Goal: Task Accomplishment & Management: Manage account settings

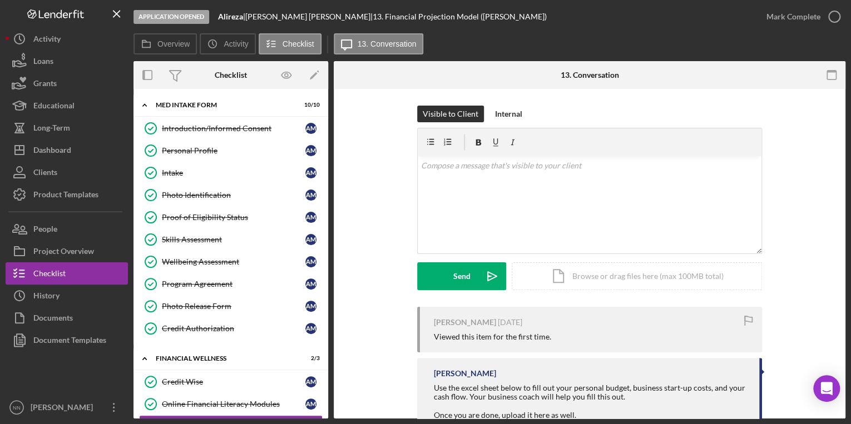
scroll to position [65, 0]
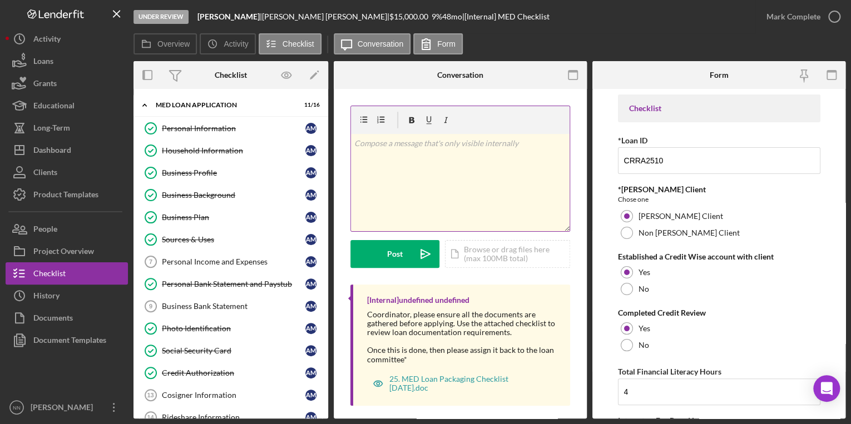
scroll to position [178, 0]
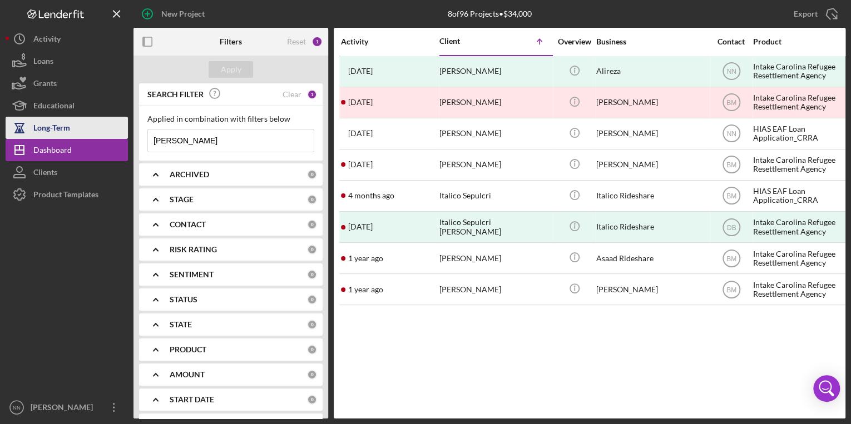
drag, startPoint x: 216, startPoint y: 141, endPoint x: 123, endPoint y: 130, distance: 93.6
click at [123, 130] on div "New Project 8 of 96 Projects • $34,000 Ali Export Icon/Export Filters Reset 1 A…" at bounding box center [426, 209] width 840 height 419
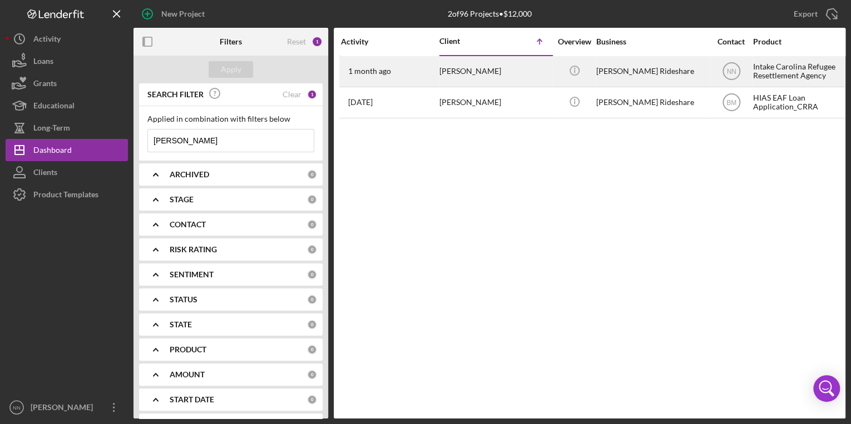
type input "[PERSON_NAME]"
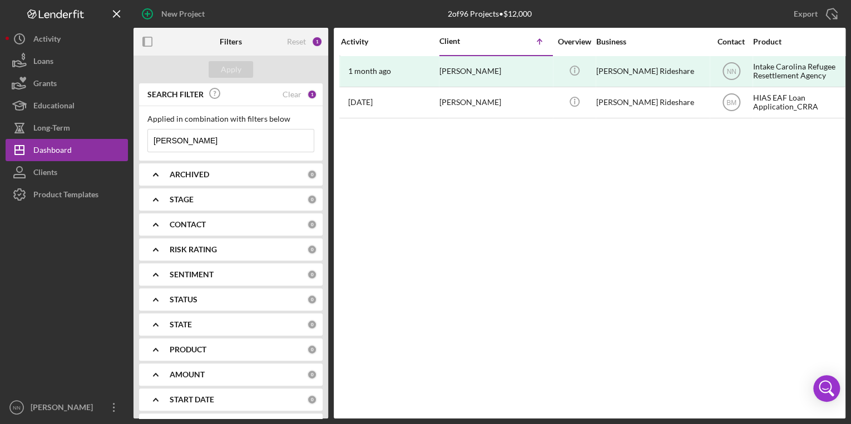
drag, startPoint x: 490, startPoint y: 68, endPoint x: 448, endPoint y: 214, distance: 152.0
click at [448, 214] on div "Activity Client Icon/Table Sort Arrow Overview Business Contact Product Categor…" at bounding box center [590, 223] width 512 height 391
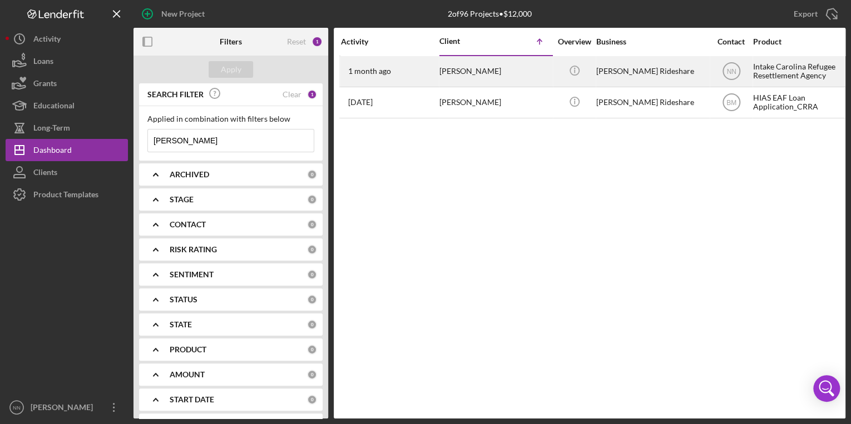
drag, startPoint x: 460, startPoint y: 72, endPoint x: 422, endPoint y: 73, distance: 37.8
click at [422, 73] on div "1 month ago Daniel Borjas Guzman" at bounding box center [389, 71] width 97 height 29
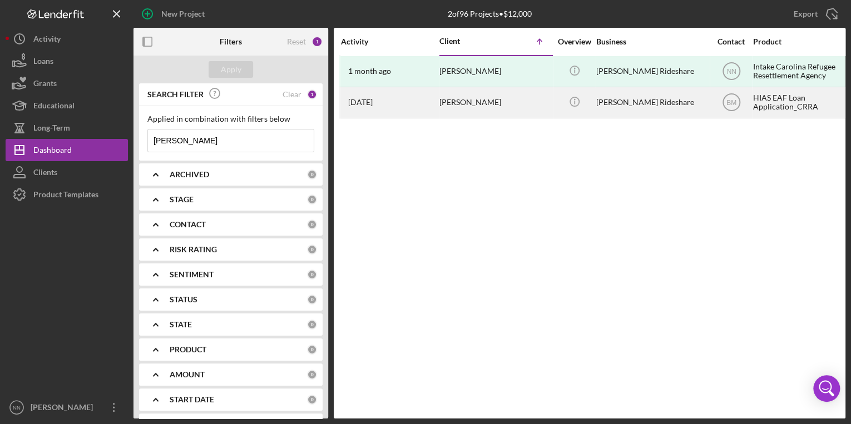
click at [452, 105] on div "[PERSON_NAME]" at bounding box center [494, 102] width 111 height 29
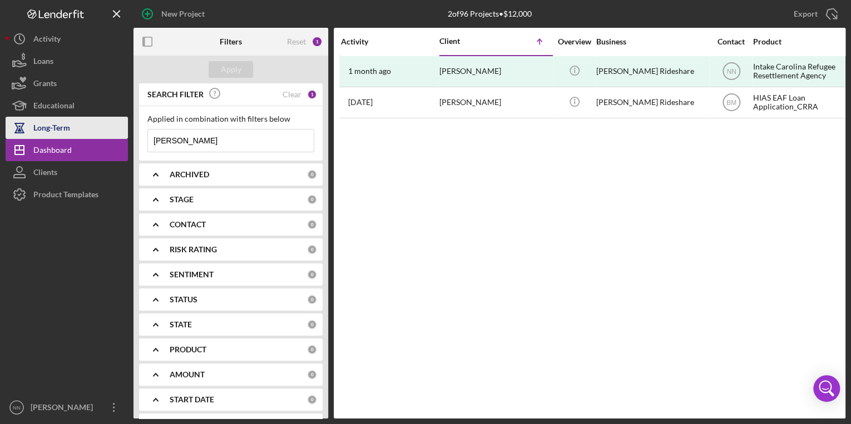
drag, startPoint x: 187, startPoint y: 145, endPoint x: 115, endPoint y: 132, distance: 74.0
click at [115, 132] on div "New Project 2 of 96 Projects • $12,000 Daniel Export Icon/Export Filters Reset …" at bounding box center [426, 209] width 840 height 419
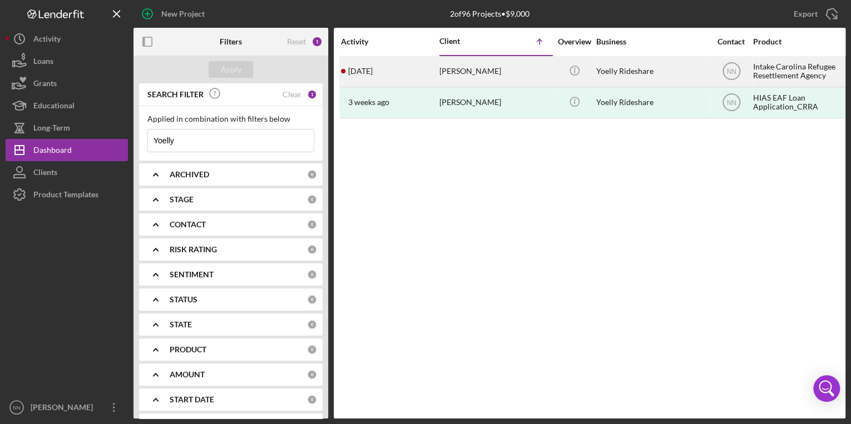
type input "Yoelly"
click at [488, 70] on div "[PERSON_NAME]" at bounding box center [494, 71] width 111 height 29
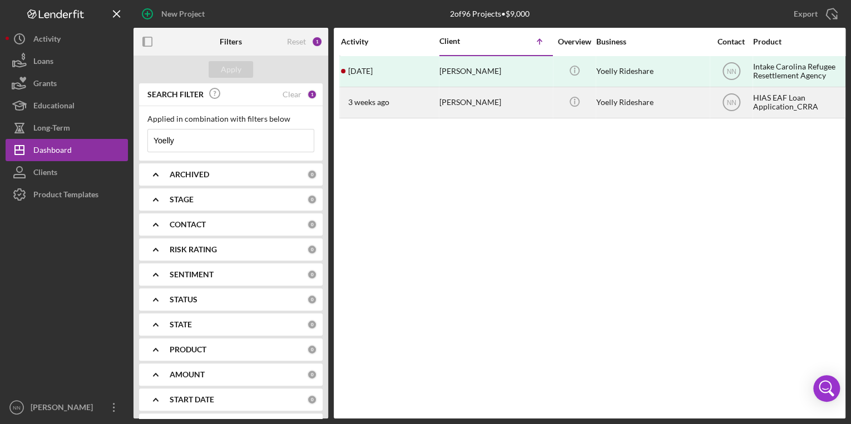
click at [491, 110] on div "[PERSON_NAME]" at bounding box center [494, 102] width 111 height 29
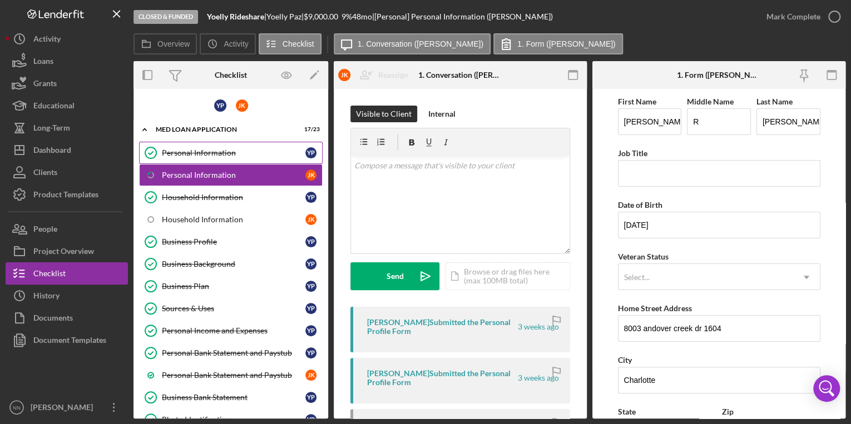
drag, startPoint x: 327, startPoint y: 151, endPoint x: 231, endPoint y: 150, distance: 95.7
click at [231, 150] on div "Personal Information" at bounding box center [234, 153] width 144 height 9
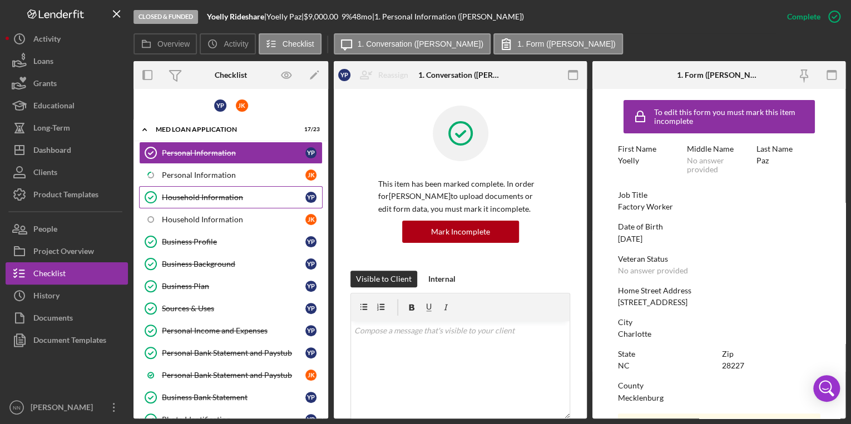
click at [240, 196] on div "Household Information" at bounding box center [234, 197] width 144 height 9
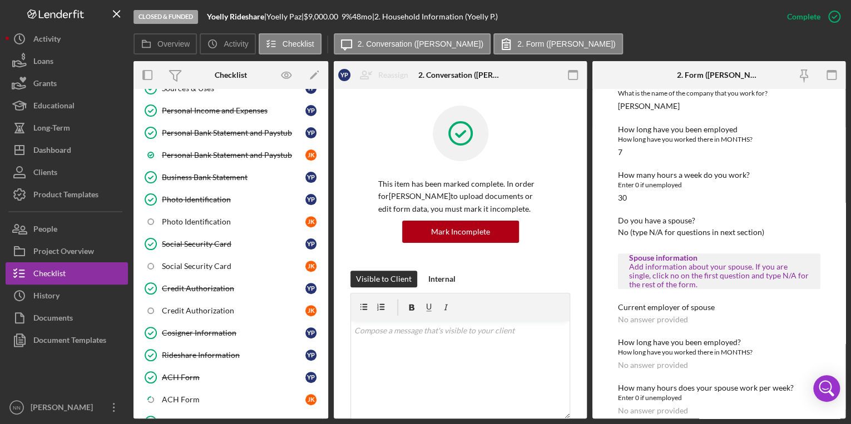
scroll to position [540, 0]
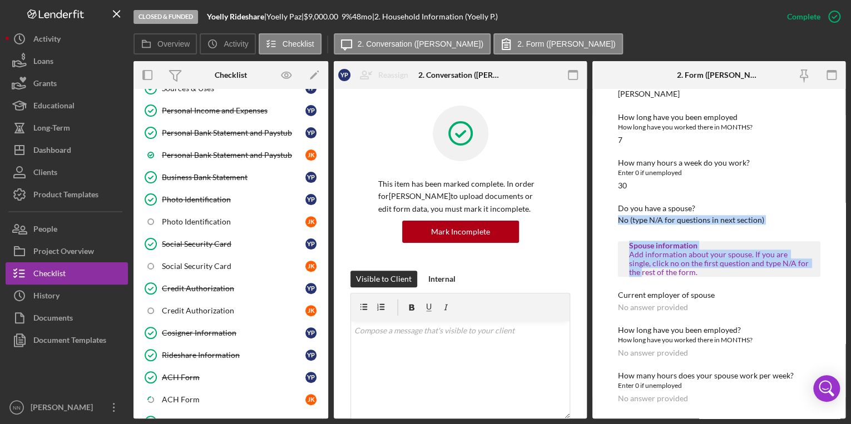
drag, startPoint x: 846, startPoint y: 263, endPoint x: 840, endPoint y: 196, distance: 67.0
click at [840, 196] on div "Closed & Funded Yoelly Rideshare | Yoelly Paz | $9,000.00 9 % 48 mo | 2. Househ…" at bounding box center [425, 212] width 851 height 424
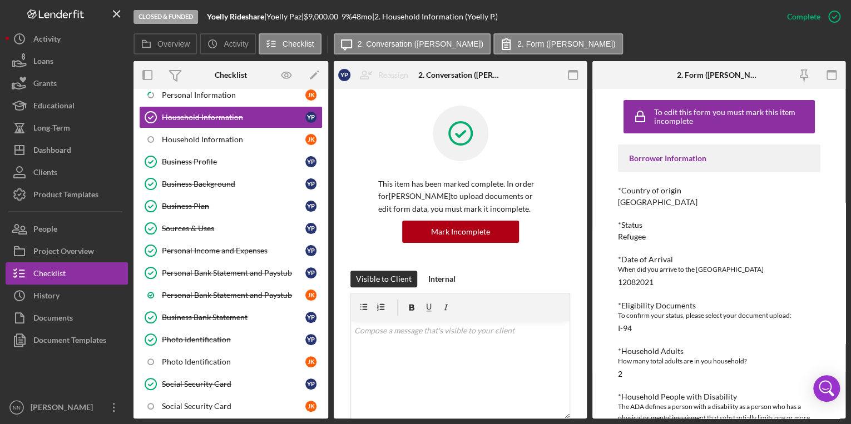
scroll to position [76, 0]
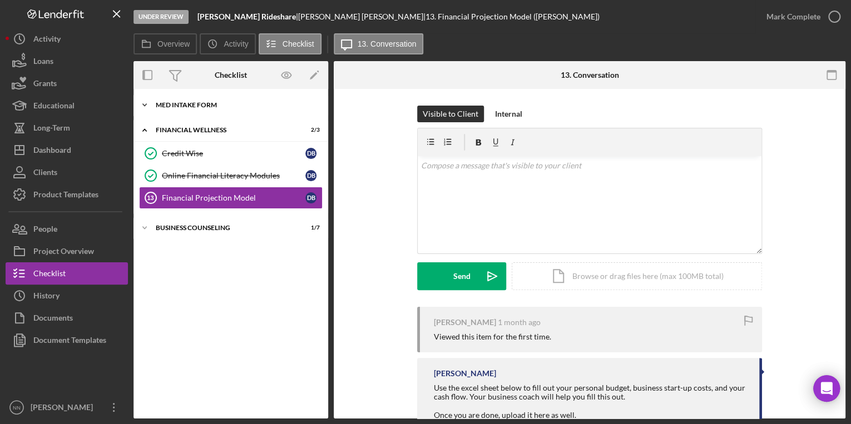
click at [194, 110] on div "Icon/Expander MED Intake Form 10 / 10" at bounding box center [231, 105] width 195 height 22
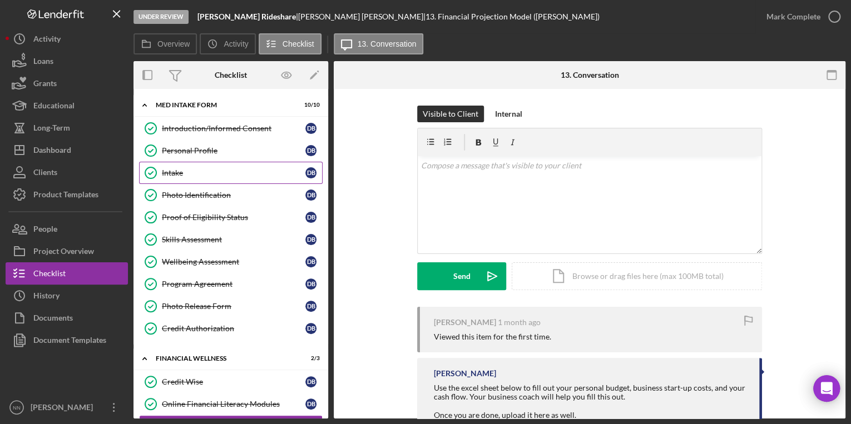
click at [218, 177] on link "Intake Intake D B" at bounding box center [231, 173] width 184 height 22
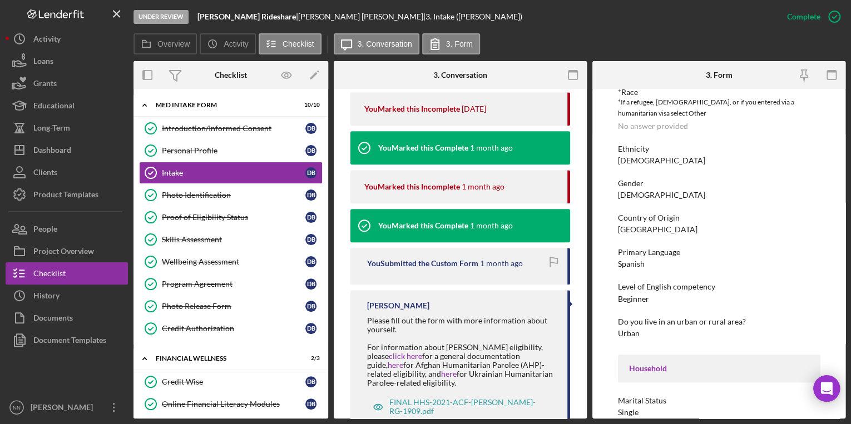
scroll to position [580, 0]
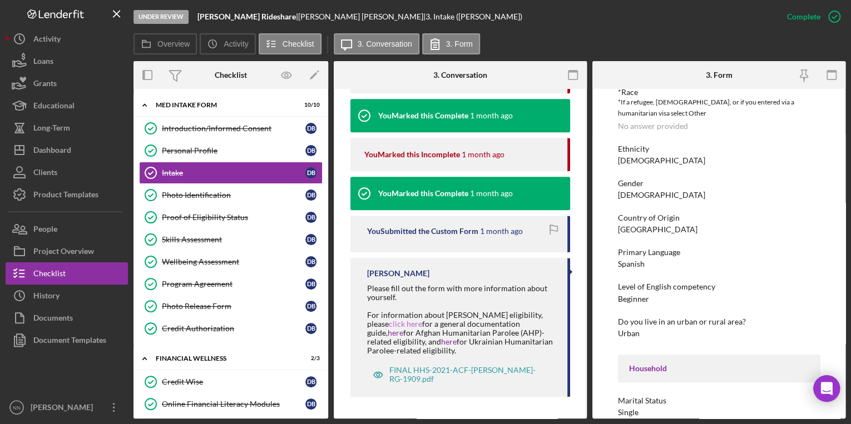
click at [389, 325] on span "click here" at bounding box center [405, 323] width 33 height 9
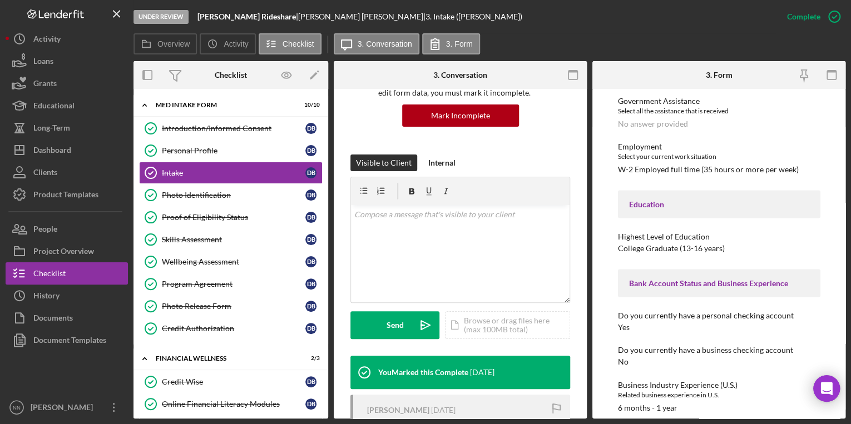
scroll to position [1148, 0]
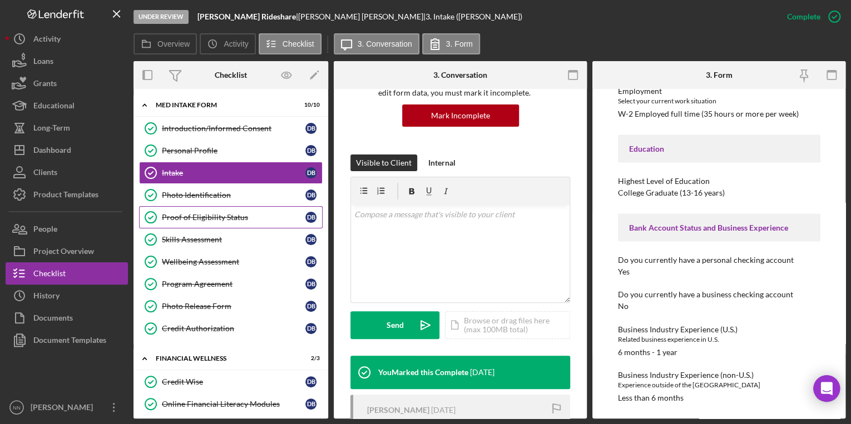
click at [240, 219] on div "Proof of Eligibility Status" at bounding box center [234, 217] width 144 height 9
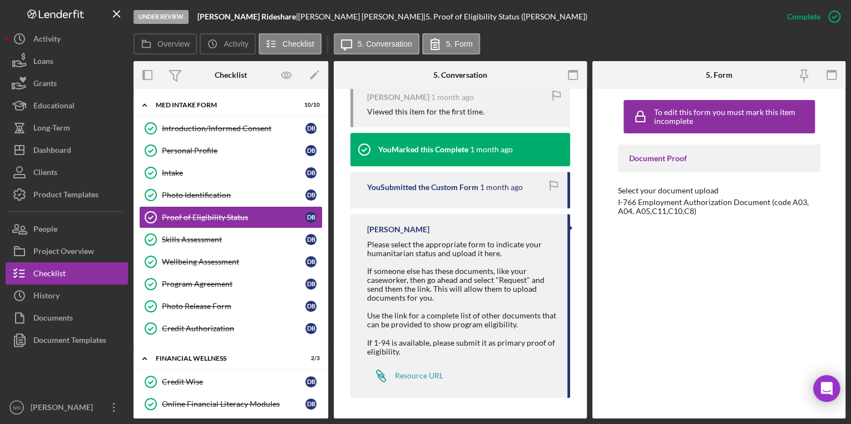
scroll to position [392, 0]
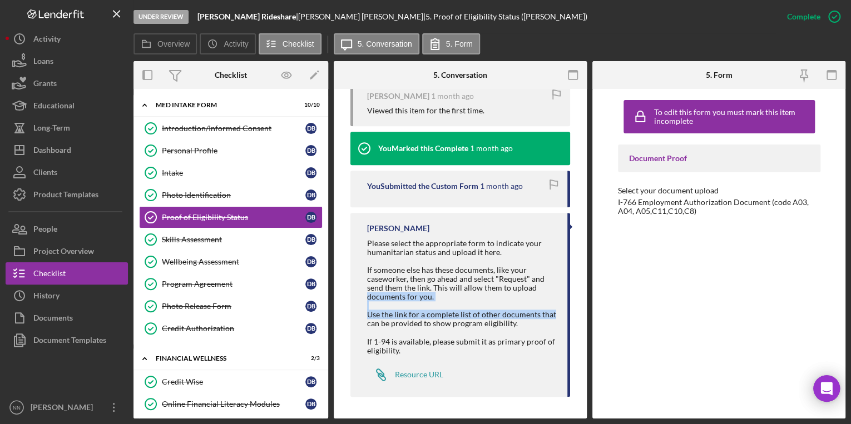
drag, startPoint x: 588, startPoint y: 310, endPoint x: 587, endPoint y: 289, distance: 21.1
click at [587, 289] on div "Overview Internal Workflow Stage Under Review Icon/Dropdown Arrow Archive (can …" at bounding box center [490, 240] width 712 height 358
click at [215, 40] on icon "Icon/History" at bounding box center [212, 44] width 22 height 22
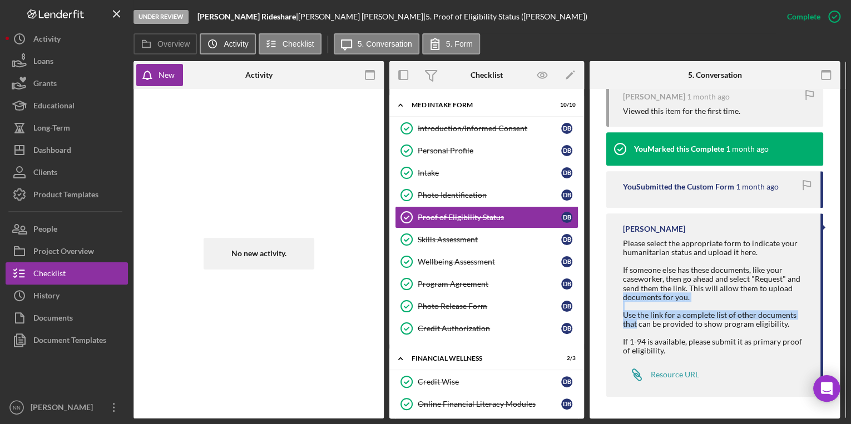
scroll to position [402, 0]
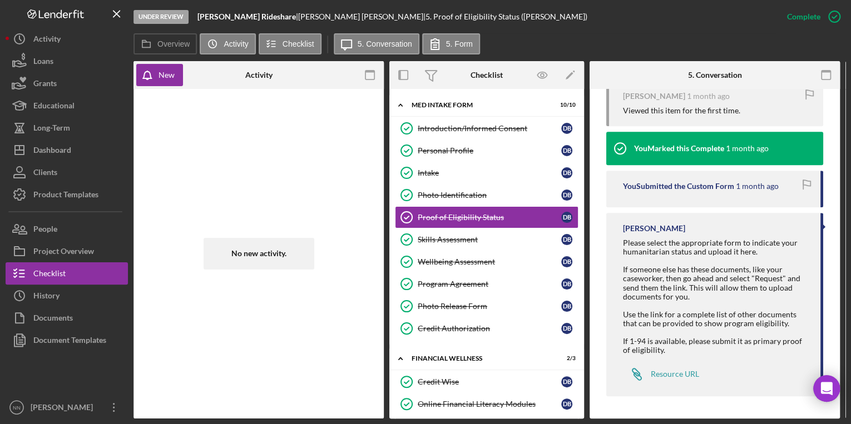
click at [216, 27] on div "Under Review Borjas Rideshare | Daniel Borjas Guzman | 5. Proof of Eligibility …" at bounding box center [455, 16] width 642 height 33
click at [226, 41] on label "Activity" at bounding box center [236, 43] width 24 height 9
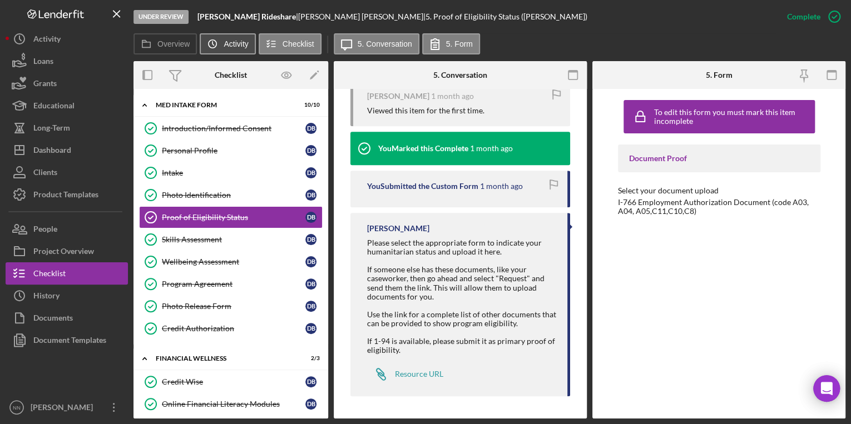
scroll to position [389, 0]
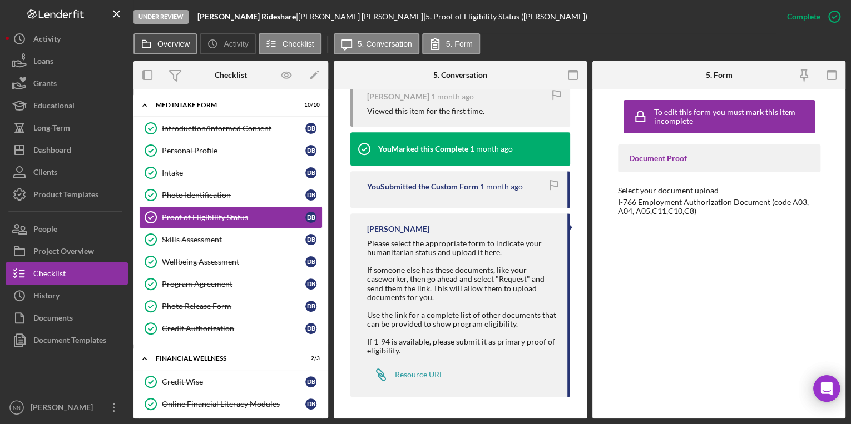
click at [169, 48] on label "Overview" at bounding box center [173, 43] width 32 height 9
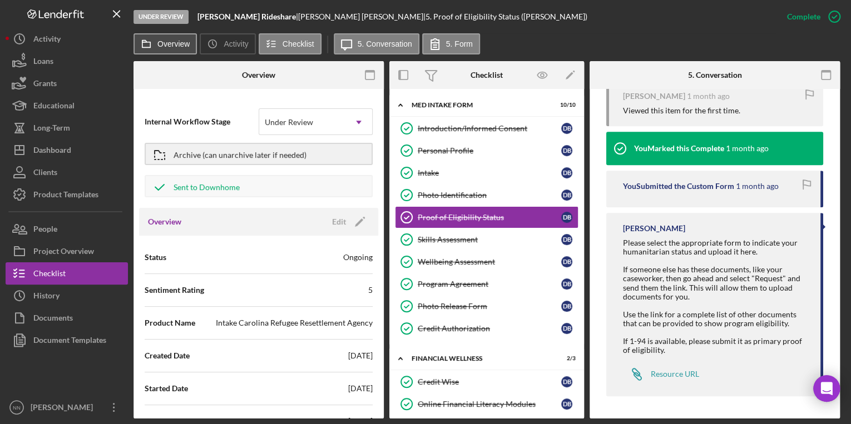
click at [161, 49] on button "Overview" at bounding box center [165, 43] width 63 height 21
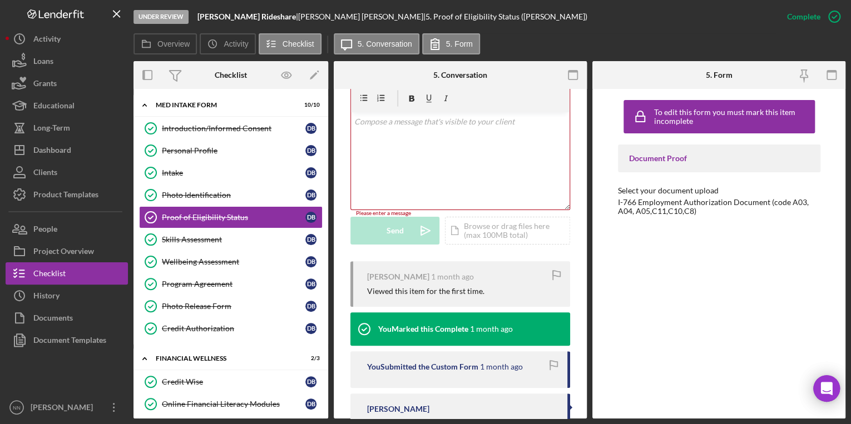
scroll to position [216, 0]
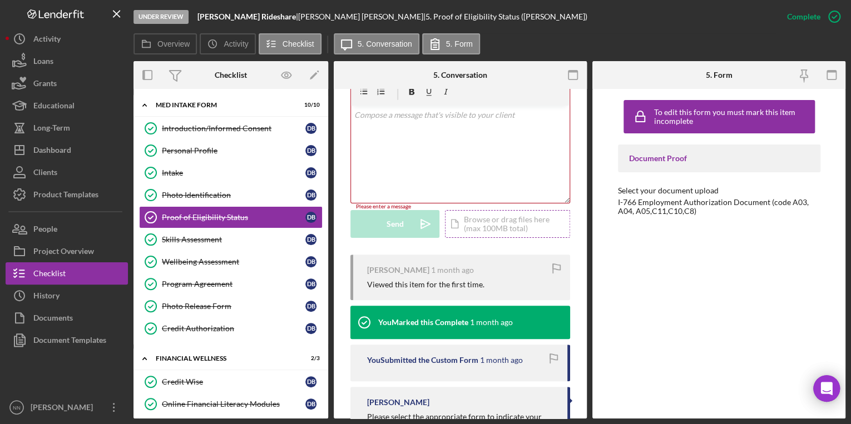
click at [513, 225] on div "Icon/Document Browse or drag files here (max 100MB total) Tap to choose files o…" at bounding box center [507, 224] width 125 height 28
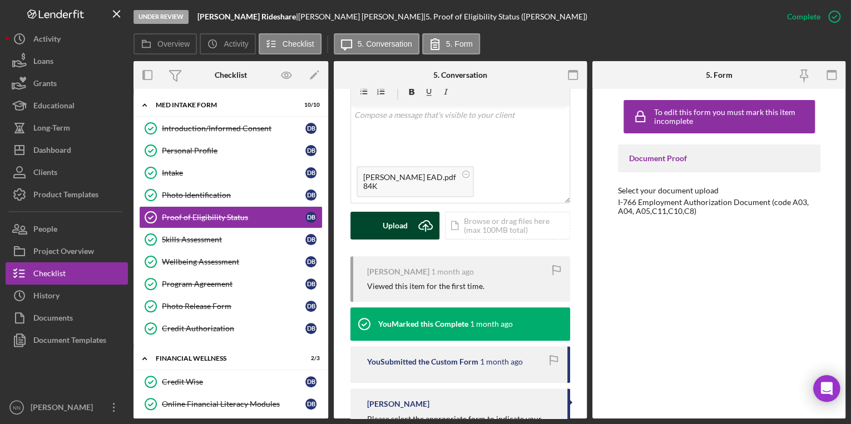
click at [416, 223] on icon "Icon/Upload" at bounding box center [426, 226] width 28 height 28
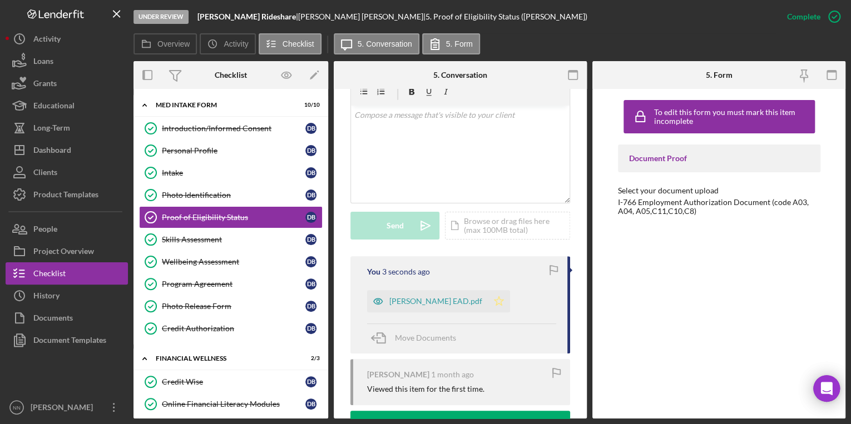
click at [491, 302] on icon "Icon/Star" at bounding box center [499, 301] width 22 height 22
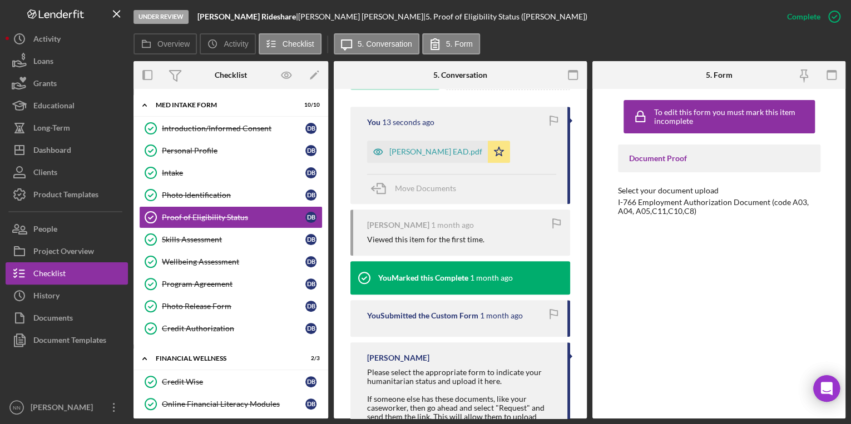
scroll to position [367, 0]
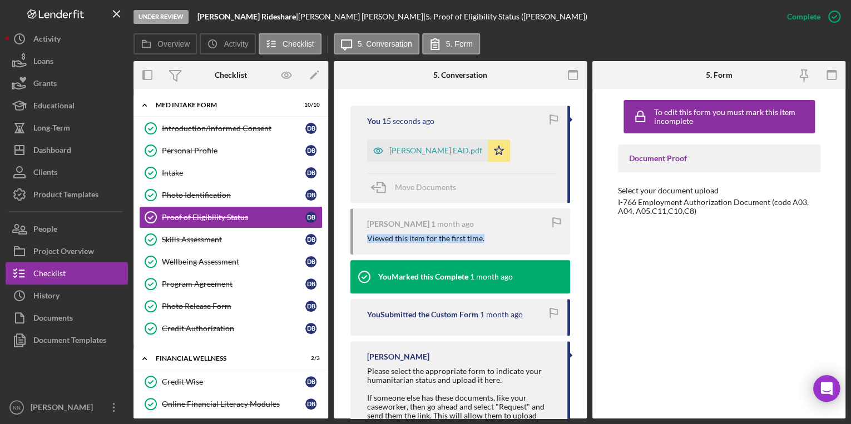
drag, startPoint x: 587, startPoint y: 247, endPoint x: 585, endPoint y: 216, distance: 30.7
click at [585, 216] on div "Overview Internal Workflow Stage Under Review Icon/Dropdown Arrow Archive (can …" at bounding box center [490, 240] width 712 height 358
click at [164, 195] on div "Photo Identification" at bounding box center [234, 195] width 144 height 9
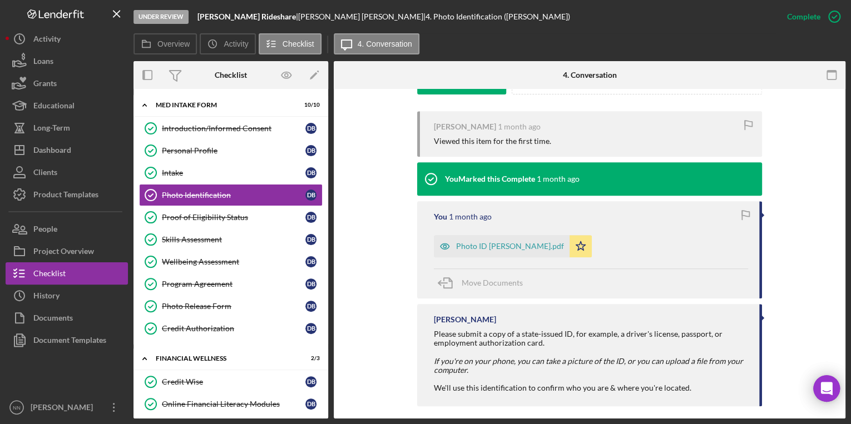
scroll to position [358, 0]
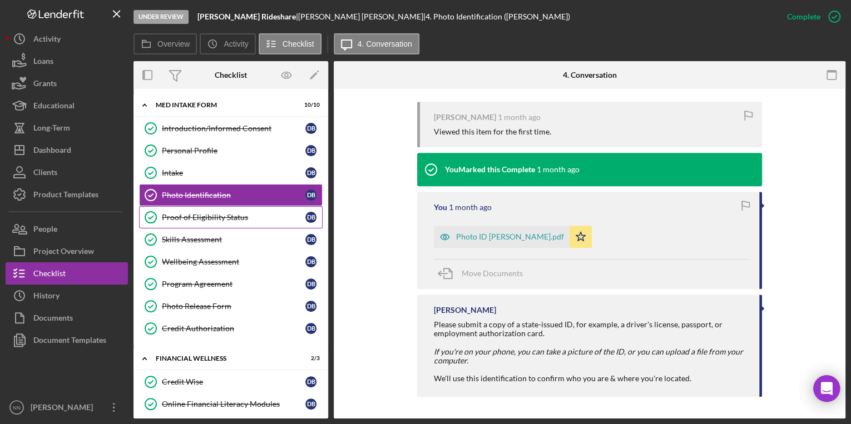
click at [205, 216] on div "Proof of Eligibility Status" at bounding box center [234, 217] width 144 height 9
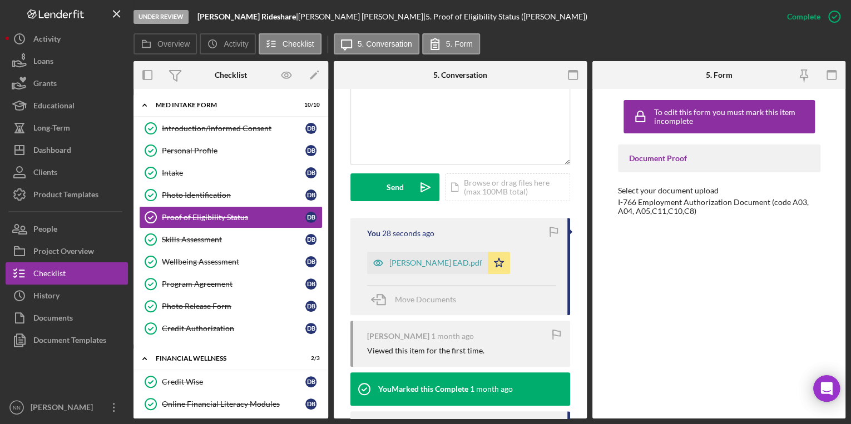
scroll to position [303, 0]
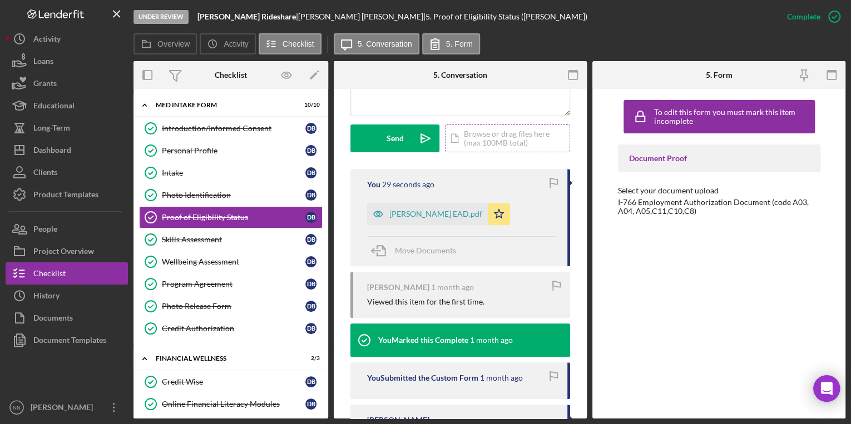
click at [491, 132] on div "Icon/Document Browse or drag files here (max 100MB total) Tap to choose files o…" at bounding box center [507, 139] width 125 height 28
click at [403, 139] on div "Upload" at bounding box center [395, 139] width 25 height 28
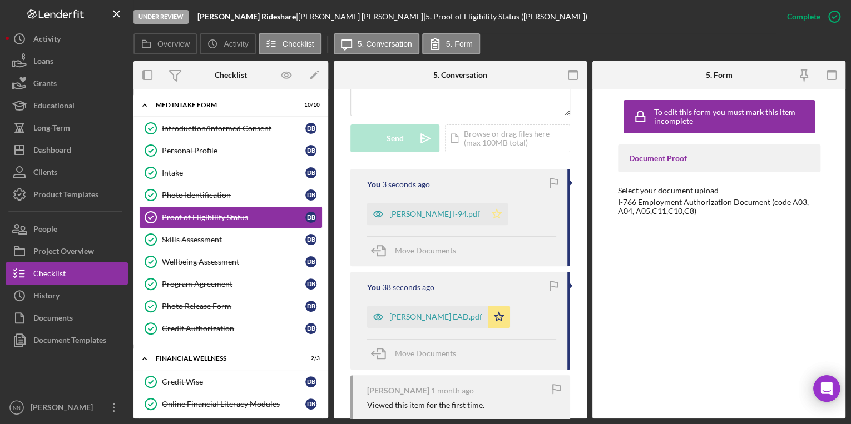
click at [486, 218] on icon "Icon/Star" at bounding box center [497, 214] width 22 height 22
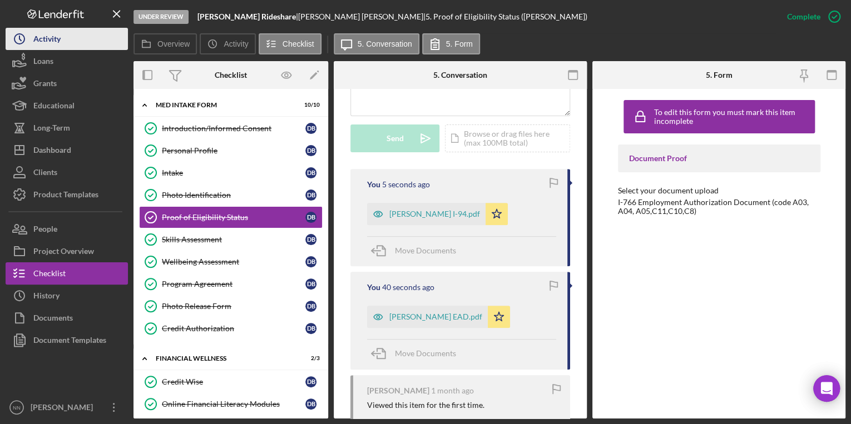
click at [71, 38] on button "Icon/History Activity" at bounding box center [67, 39] width 122 height 22
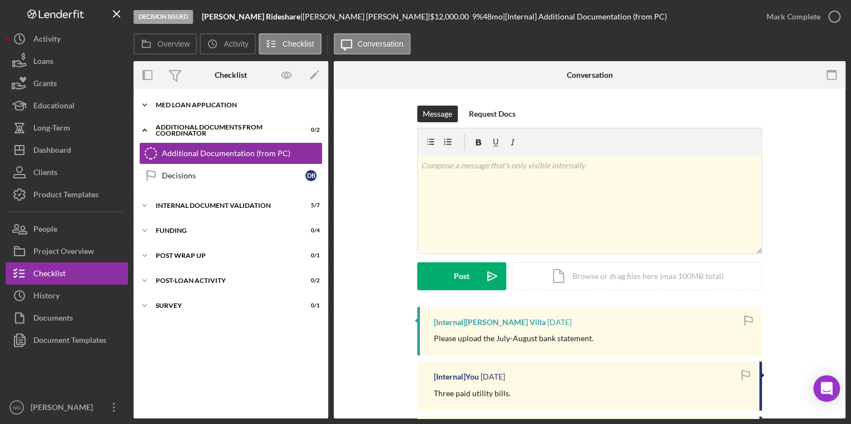
click at [245, 99] on div "Icon/Expander MED Loan Application 16 / 16" at bounding box center [231, 105] width 195 height 22
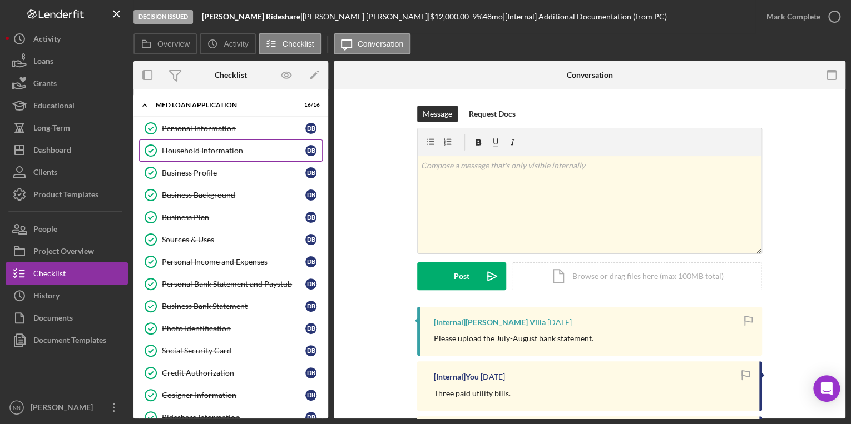
click at [220, 145] on link "Household Information Household Information D B" at bounding box center [231, 151] width 184 height 22
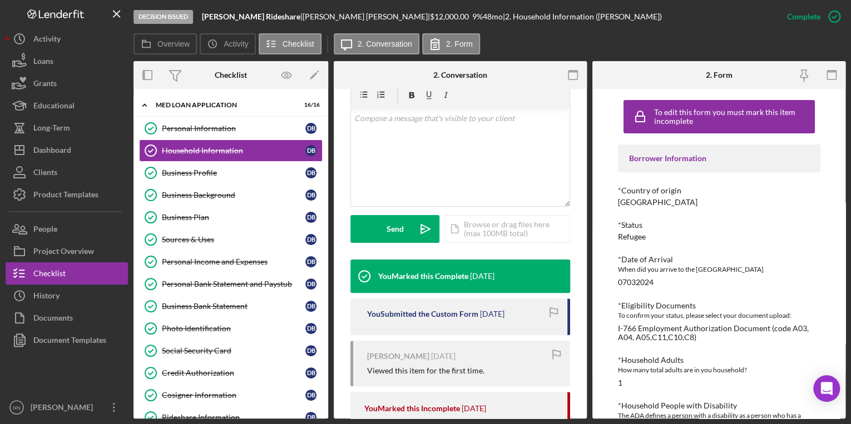
scroll to position [216, 0]
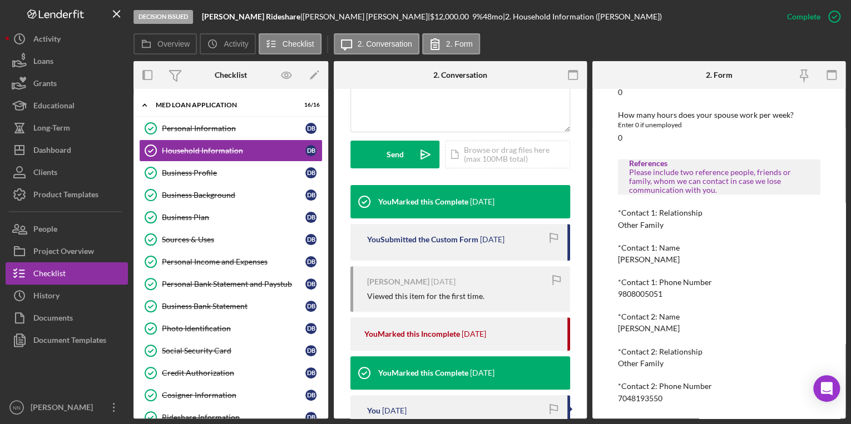
scroll to position [288, 0]
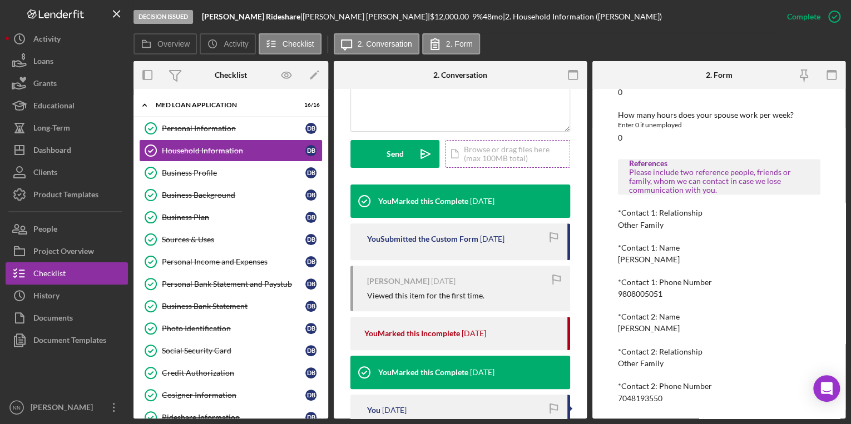
click at [516, 146] on div "Icon/Document Browse or drag files here (max 100MB total) Tap to choose files o…" at bounding box center [507, 154] width 125 height 28
click at [516, 151] on div "Icon/Document Browse or drag files here (max 100MB total) Tap to choose files o…" at bounding box center [507, 154] width 125 height 28
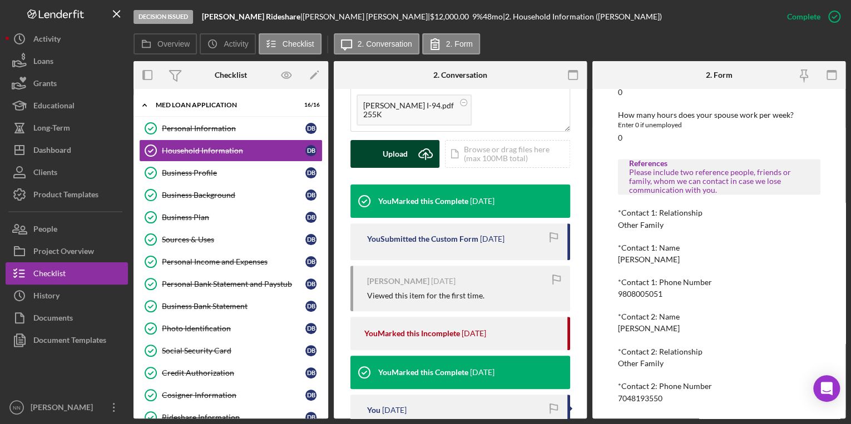
click at [413, 154] on icon "Icon/Upload" at bounding box center [426, 154] width 28 height 28
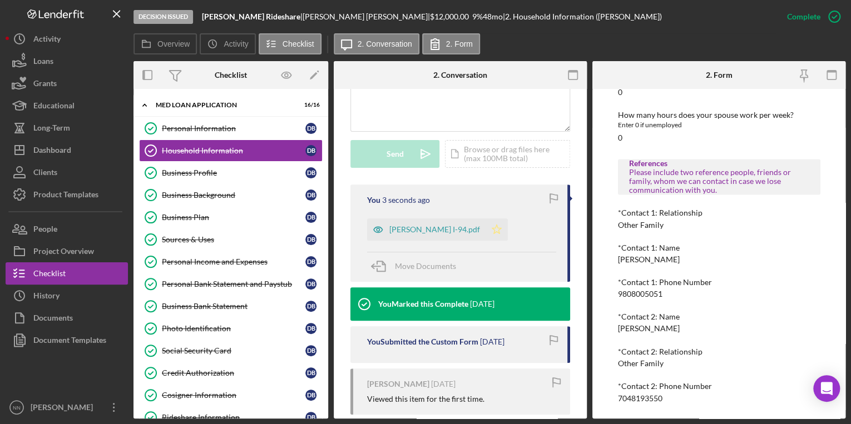
click at [487, 230] on icon "Icon/Star" at bounding box center [497, 230] width 22 height 22
click at [72, 214] on div "Icon/History Activity Loans Grants Educational Long-Term Icon/Dashboard Dashboa…" at bounding box center [67, 223] width 122 height 391
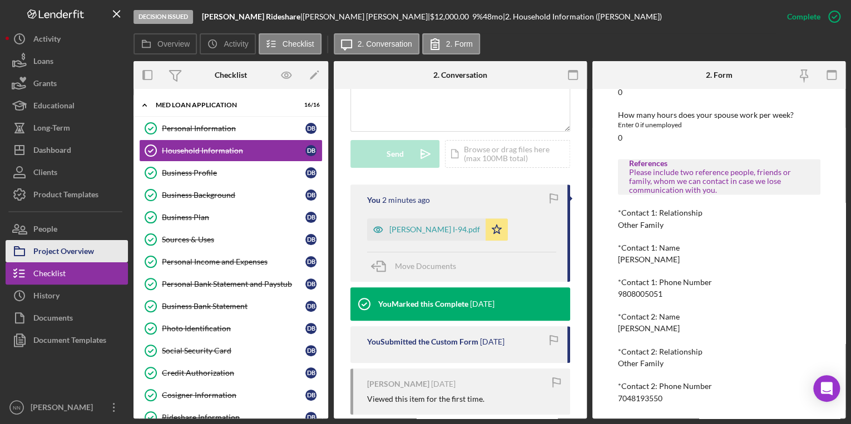
click at [73, 243] on div "Project Overview" at bounding box center [63, 252] width 61 height 25
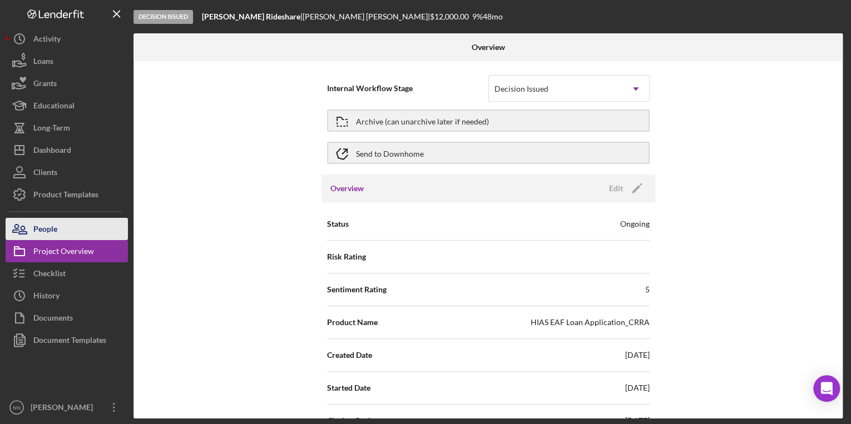
click at [66, 227] on button "People" at bounding box center [67, 229] width 122 height 22
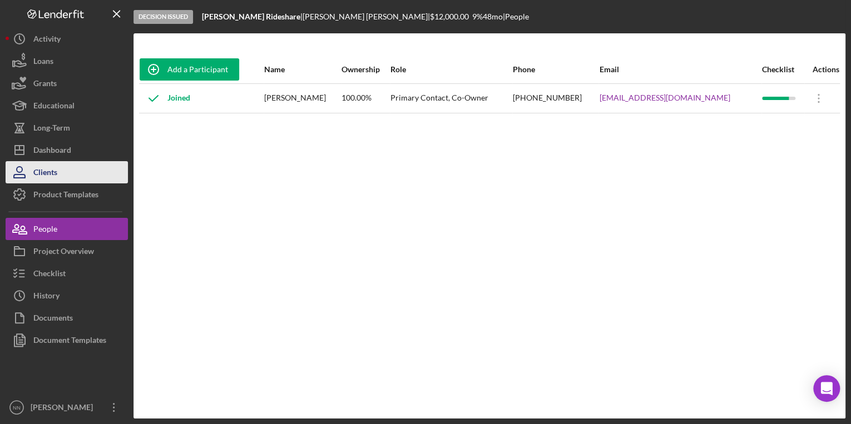
click at [77, 177] on button "Clients" at bounding box center [67, 172] width 122 height 22
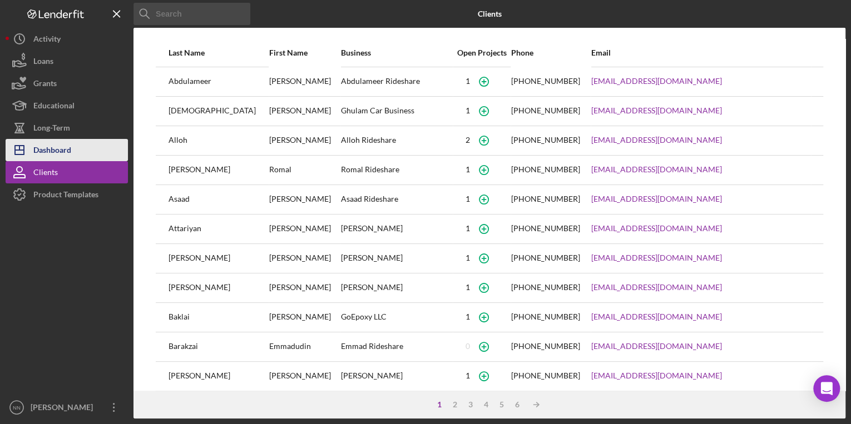
click at [71, 159] on div "Dashboard" at bounding box center [52, 151] width 38 height 25
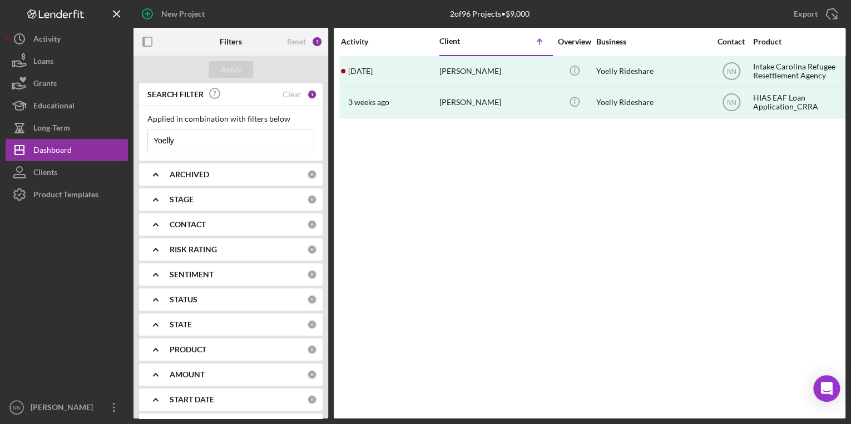
drag, startPoint x: 215, startPoint y: 135, endPoint x: 142, endPoint y: 138, distance: 73.5
click at [142, 138] on div "Applied in combination with filters below Yoelly Icon/Menu Close" at bounding box center [231, 133] width 184 height 55
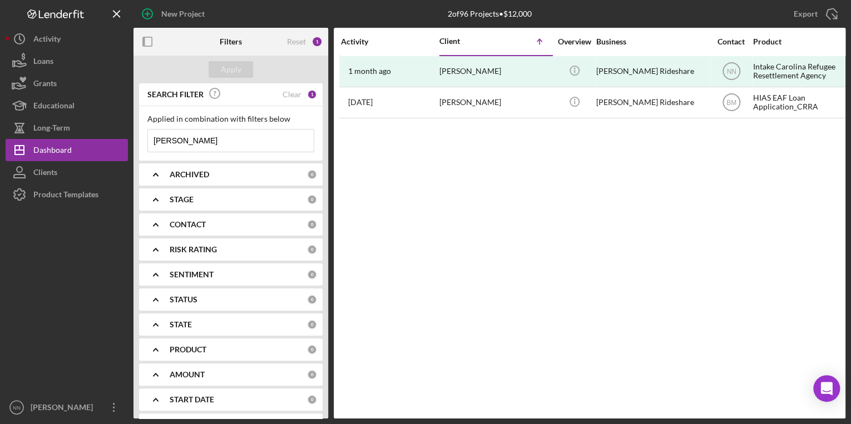
type input "[PERSON_NAME]"
